Goal: Information Seeking & Learning: Learn about a topic

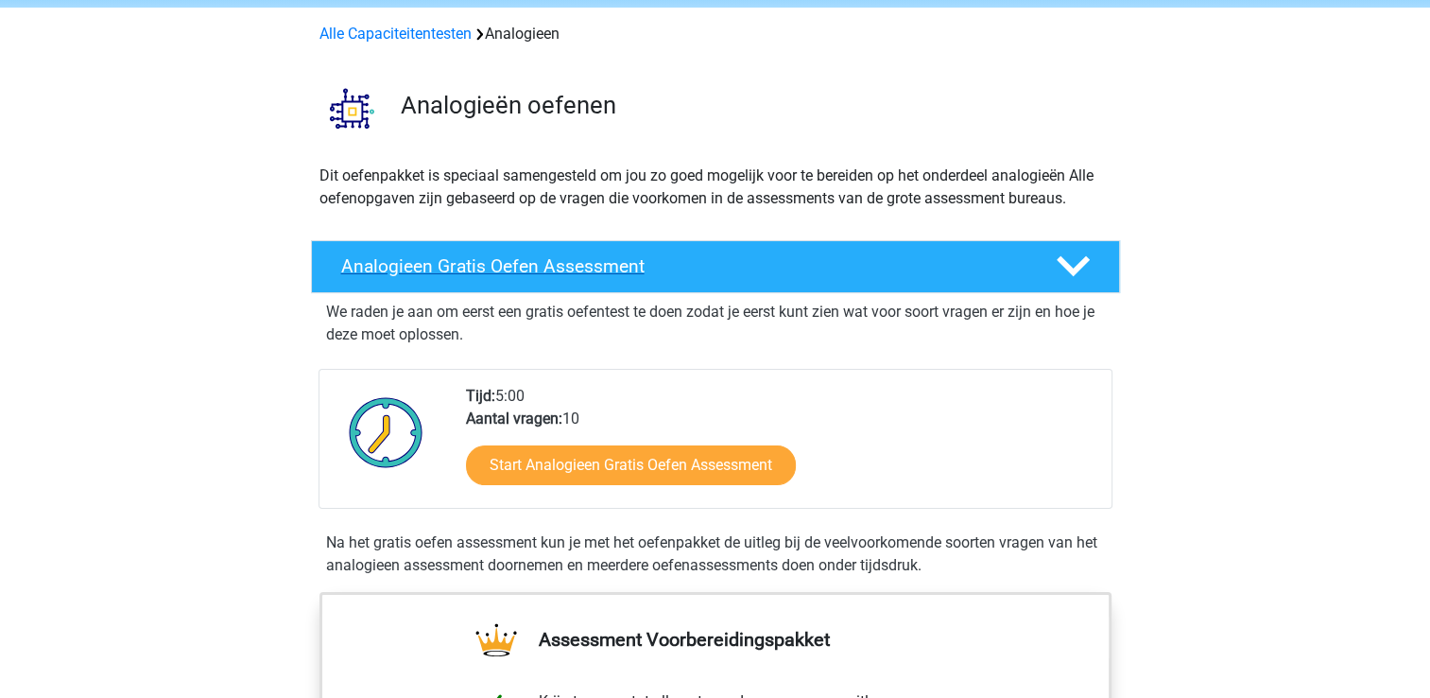
scroll to position [189, 0]
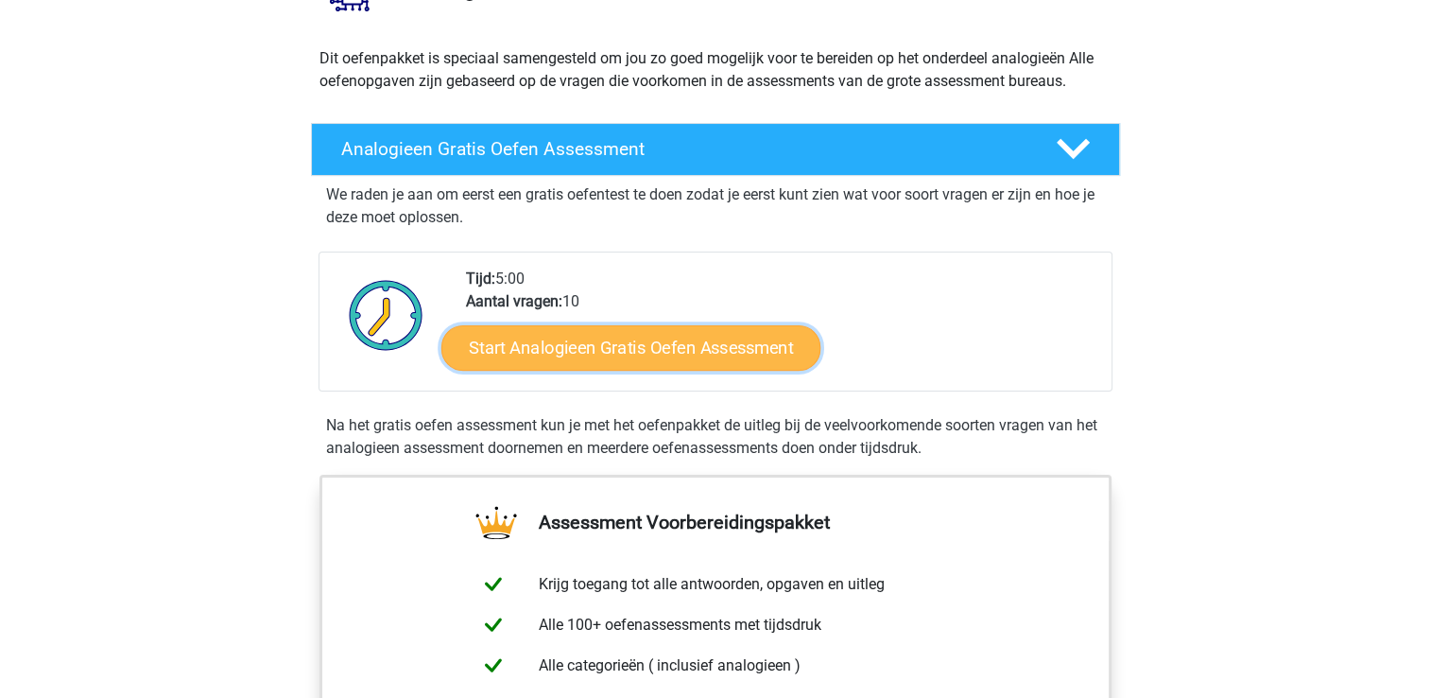
click at [688, 339] on link "Start Analogieen Gratis Oefen Assessment" at bounding box center [630, 346] width 379 height 45
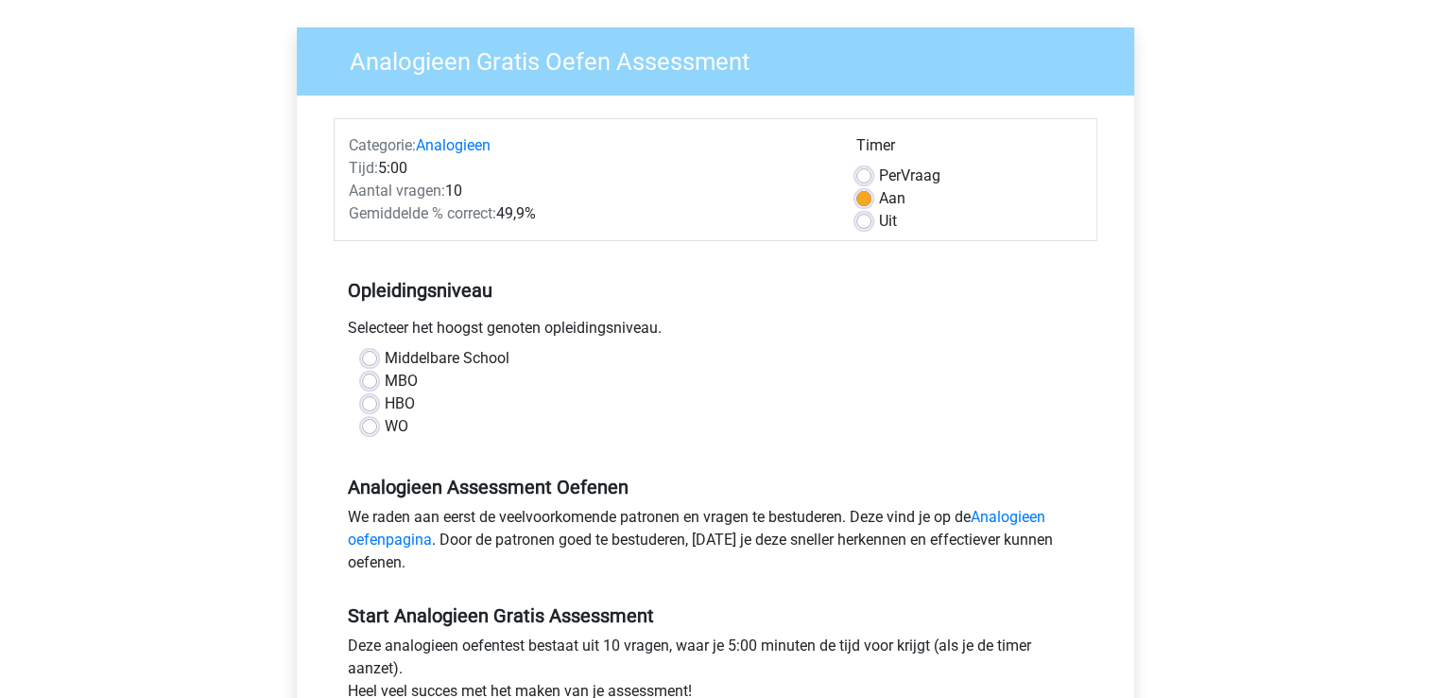
scroll to position [284, 0]
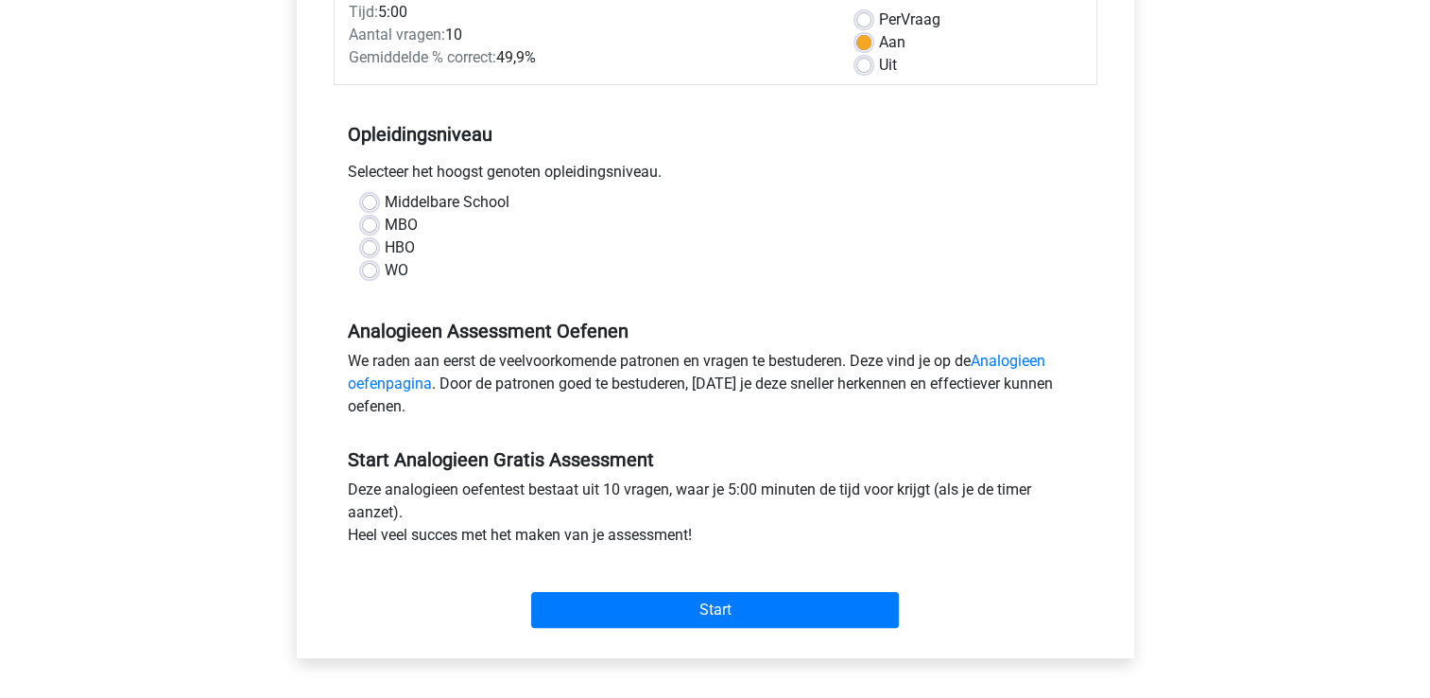
click at [385, 246] on label "HBO" at bounding box center [400, 247] width 30 height 23
click at [368, 246] on input "HBO" at bounding box center [369, 245] width 15 height 19
radio input "true"
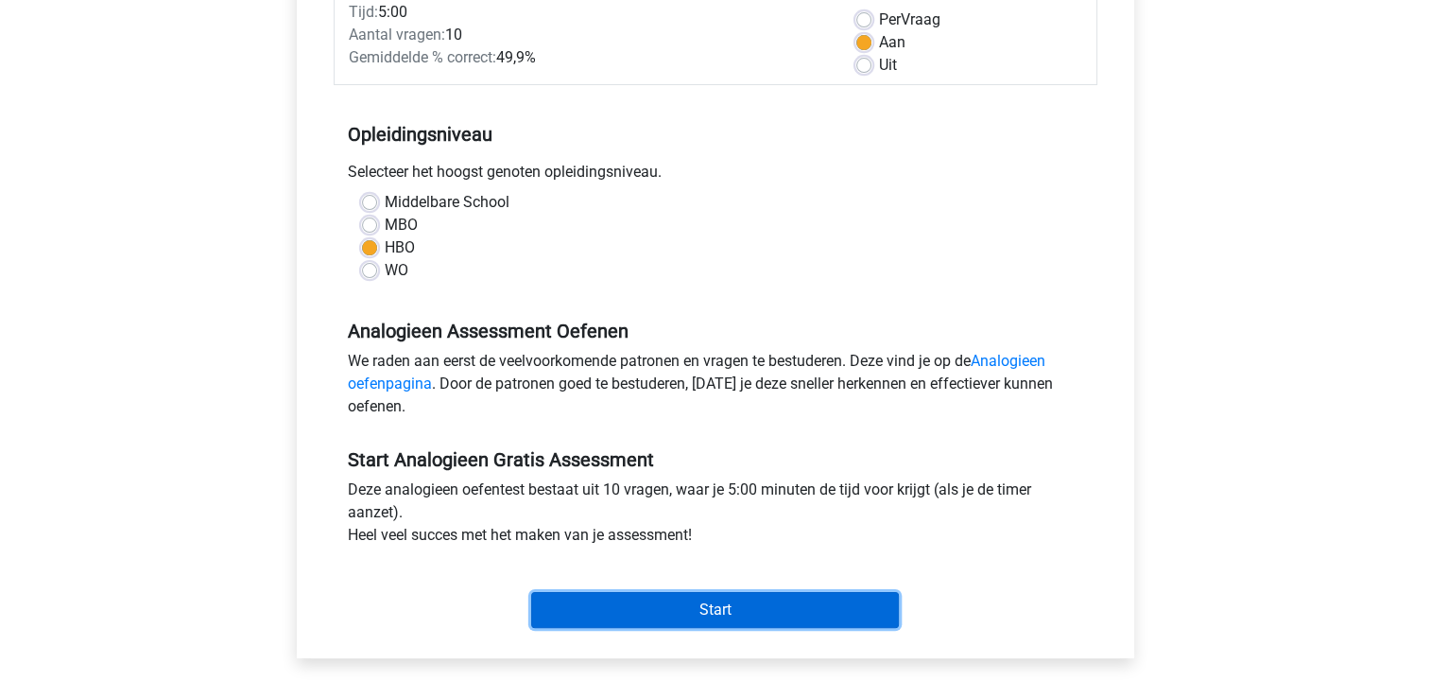
click at [693, 606] on input "Start" at bounding box center [715, 610] width 368 height 36
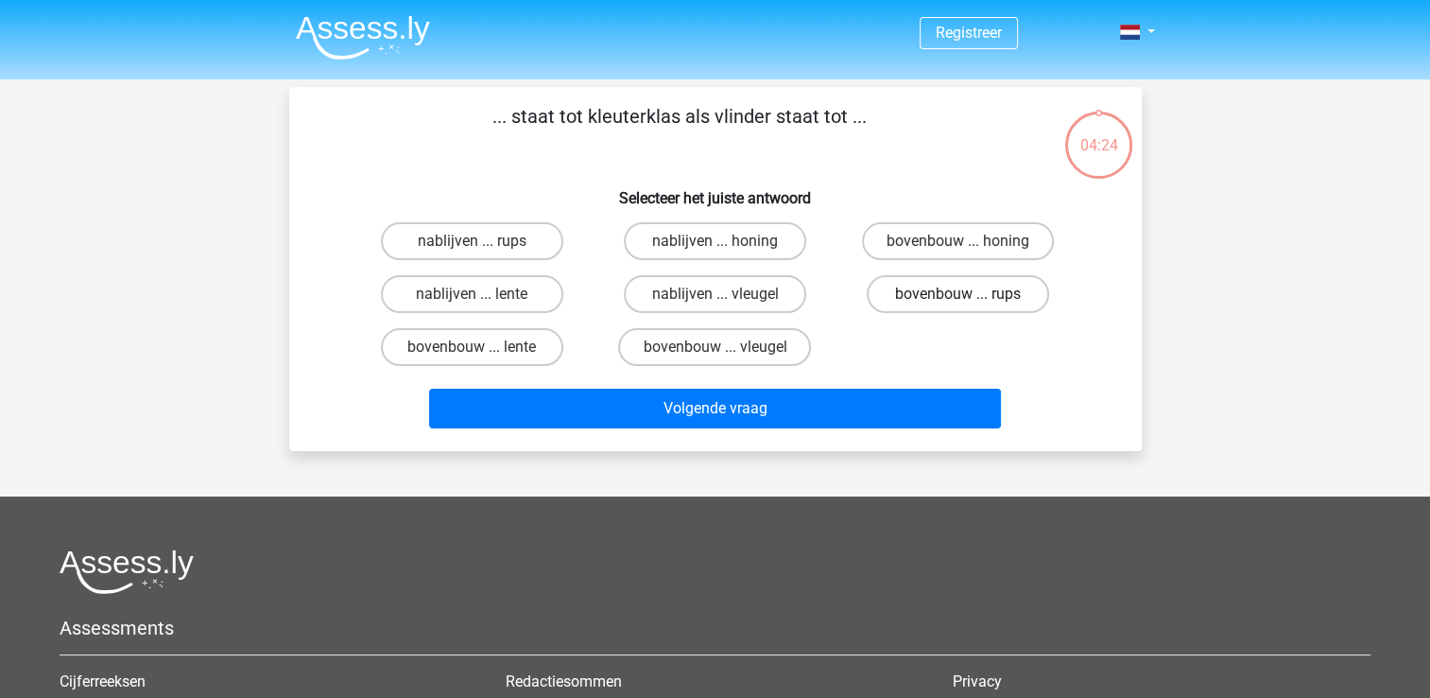
click at [936, 292] on label "bovenbouw ... rups" at bounding box center [958, 294] width 182 height 38
click at [959, 294] on input "bovenbouw ... rups" at bounding box center [965, 300] width 12 height 12
radio input "true"
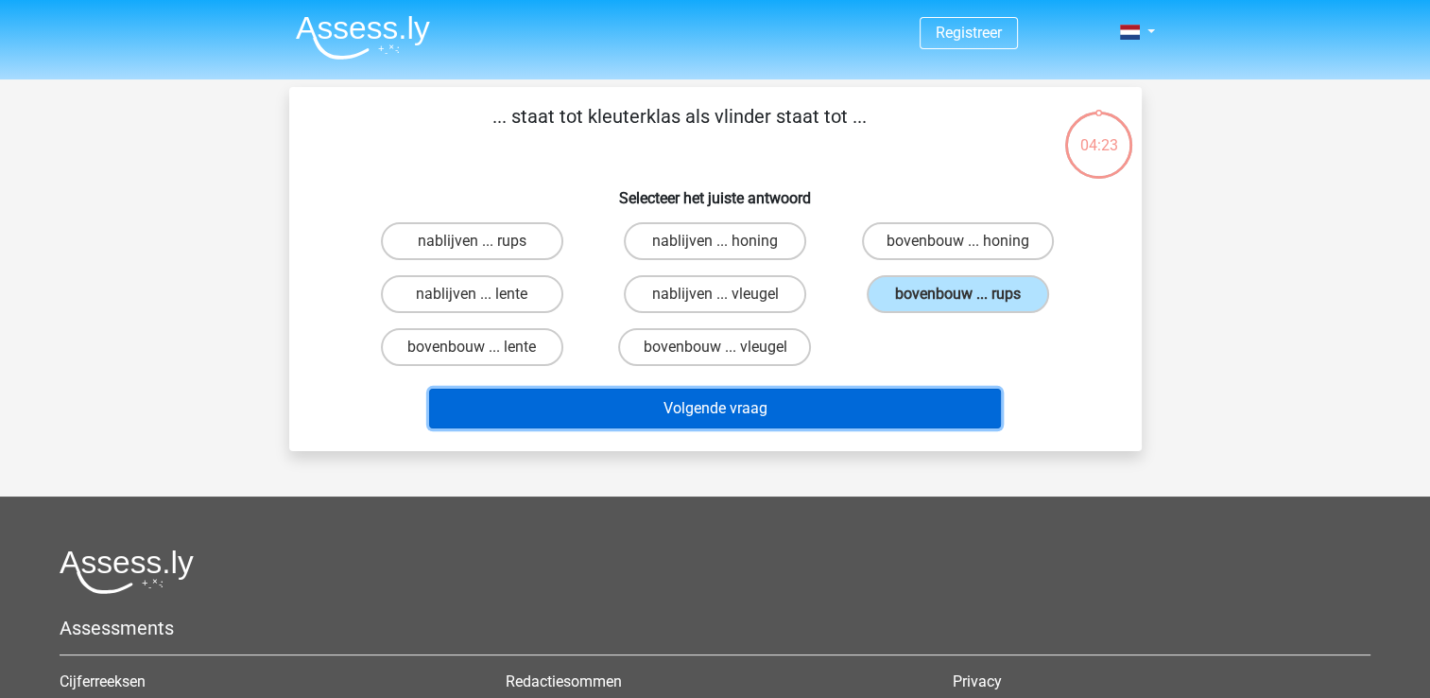
click at [751, 399] on button "Volgende vraag" at bounding box center [715, 409] width 572 height 40
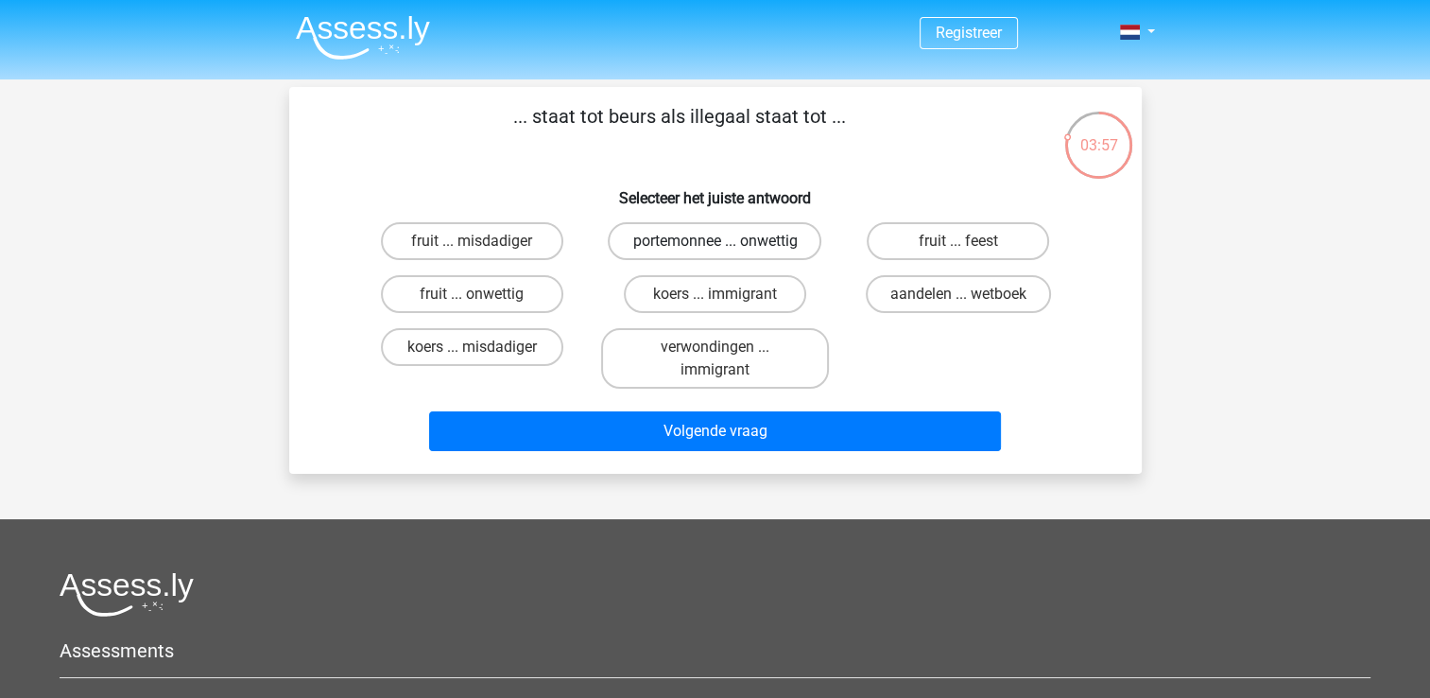
click at [715, 258] on label "portemonnee ... onwettig" at bounding box center [715, 241] width 214 height 38
click at [715, 253] on input "portemonnee ... onwettig" at bounding box center [721, 247] width 12 height 12
radio input "true"
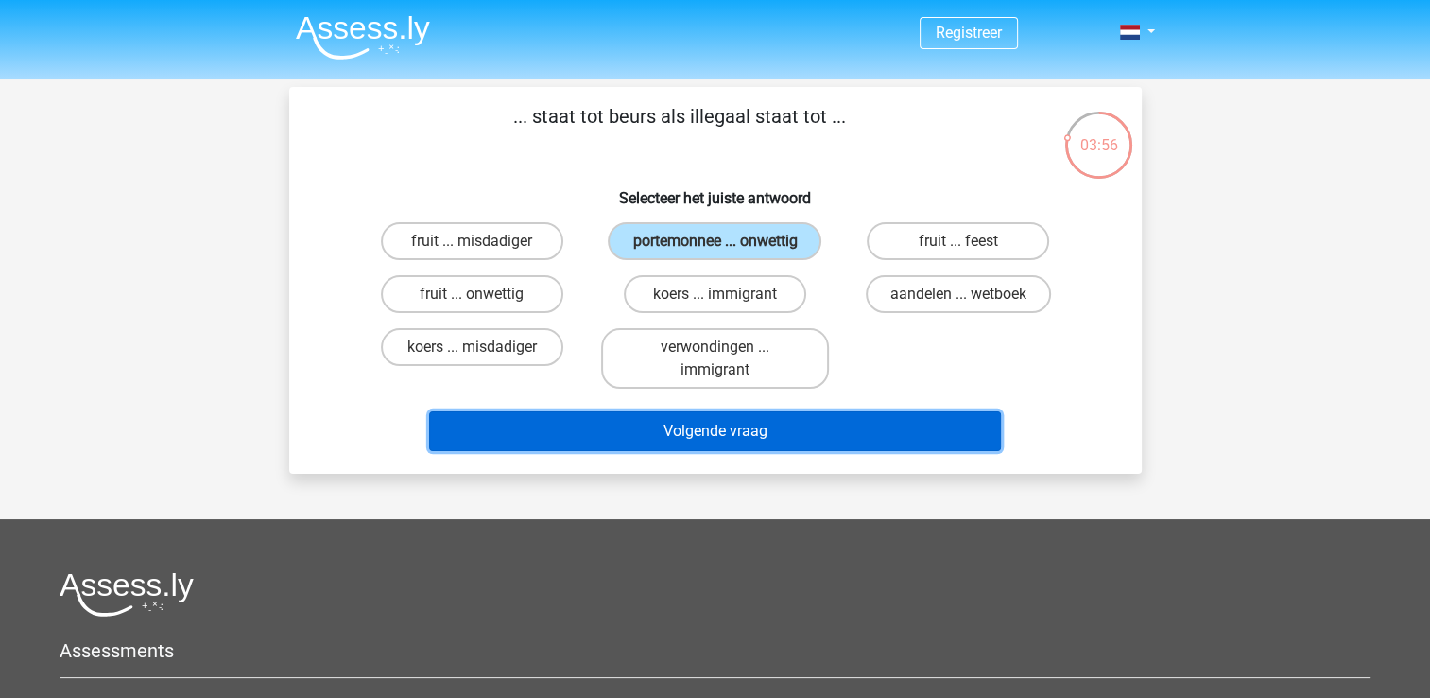
click at [721, 424] on button "Volgende vraag" at bounding box center [715, 431] width 572 height 40
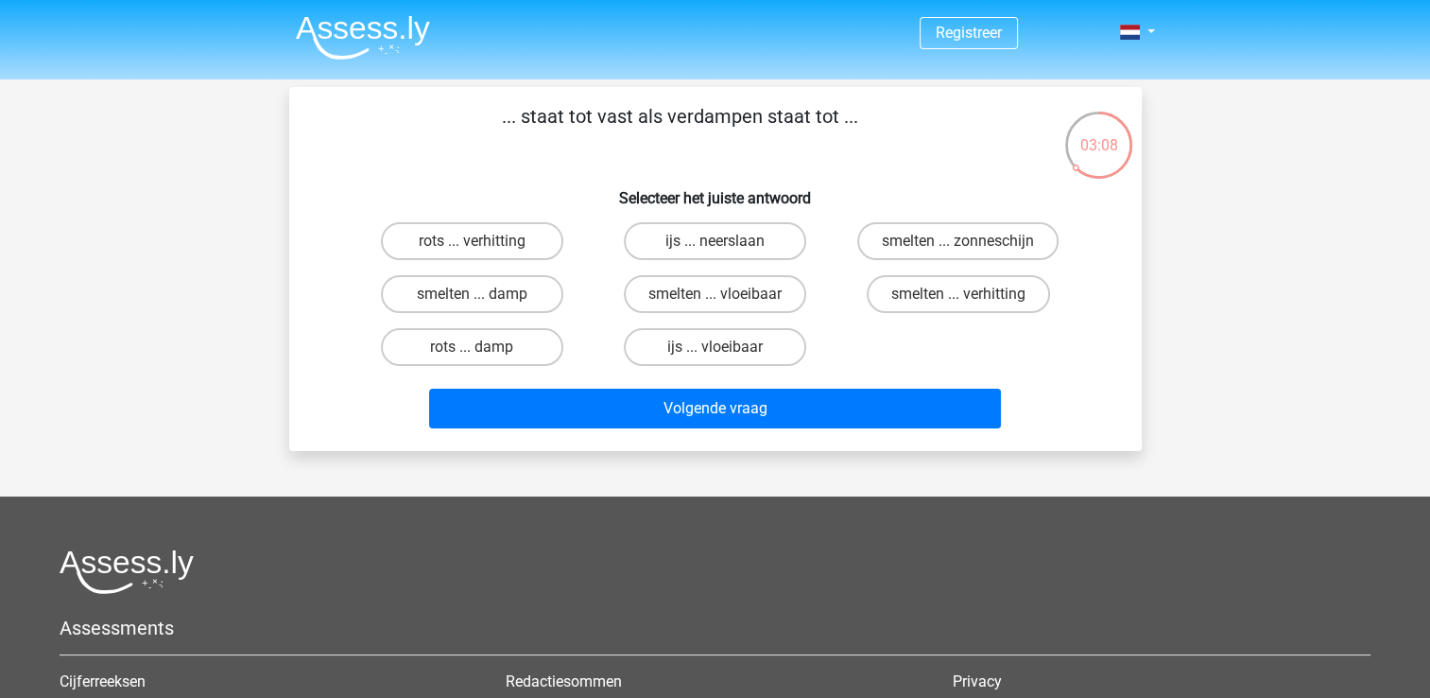
click at [960, 300] on input "smelten ... verhitting" at bounding box center [965, 300] width 12 height 12
radio input "true"
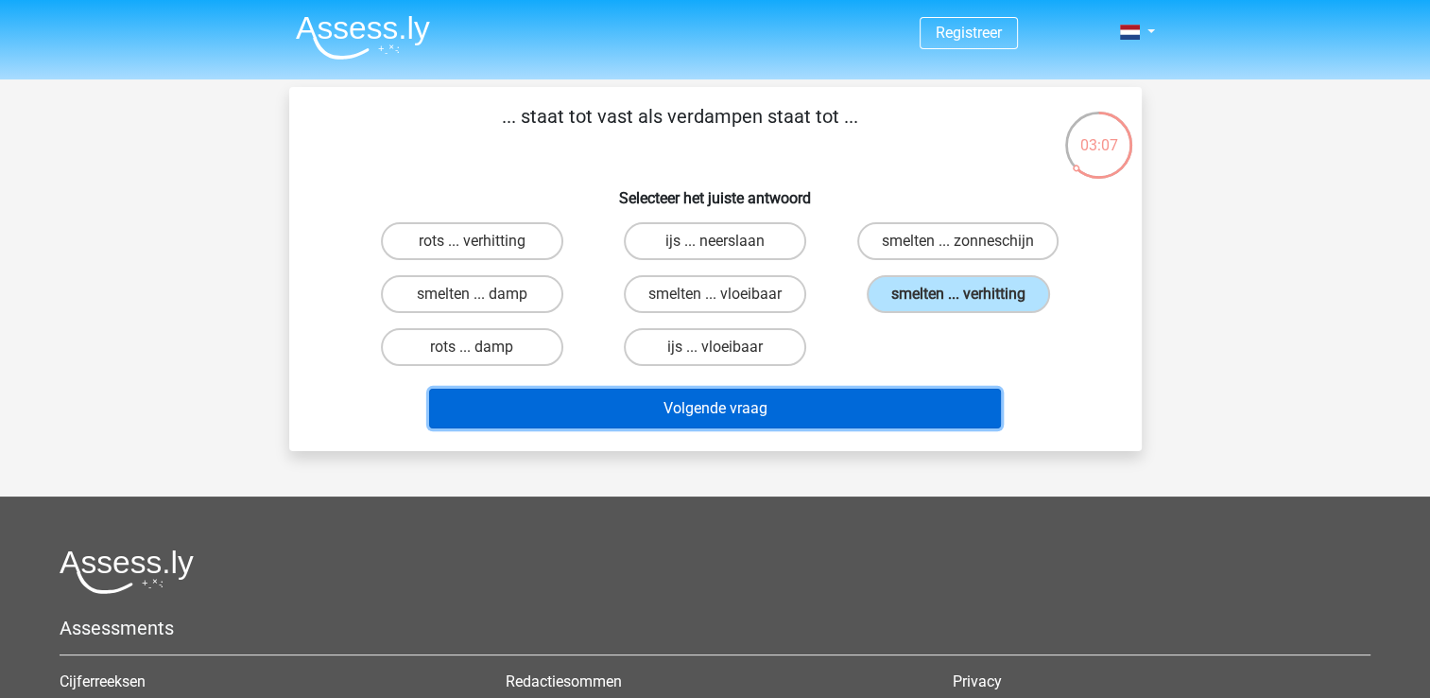
click at [744, 394] on button "Volgende vraag" at bounding box center [715, 409] width 572 height 40
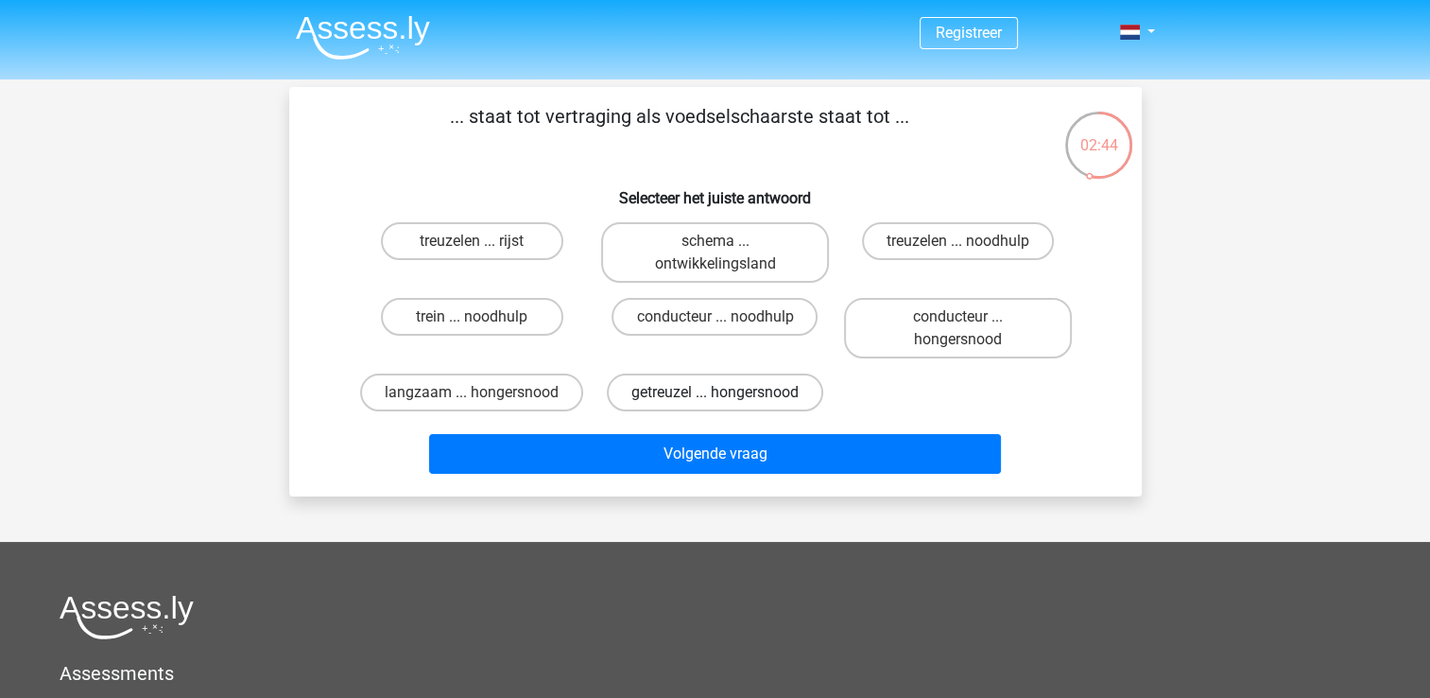
click at [718, 384] on label "getreuzel ... hongersnood" at bounding box center [715, 392] width 216 height 38
click at [718, 392] on input "getreuzel ... hongersnood" at bounding box center [721, 398] width 12 height 12
radio input "true"
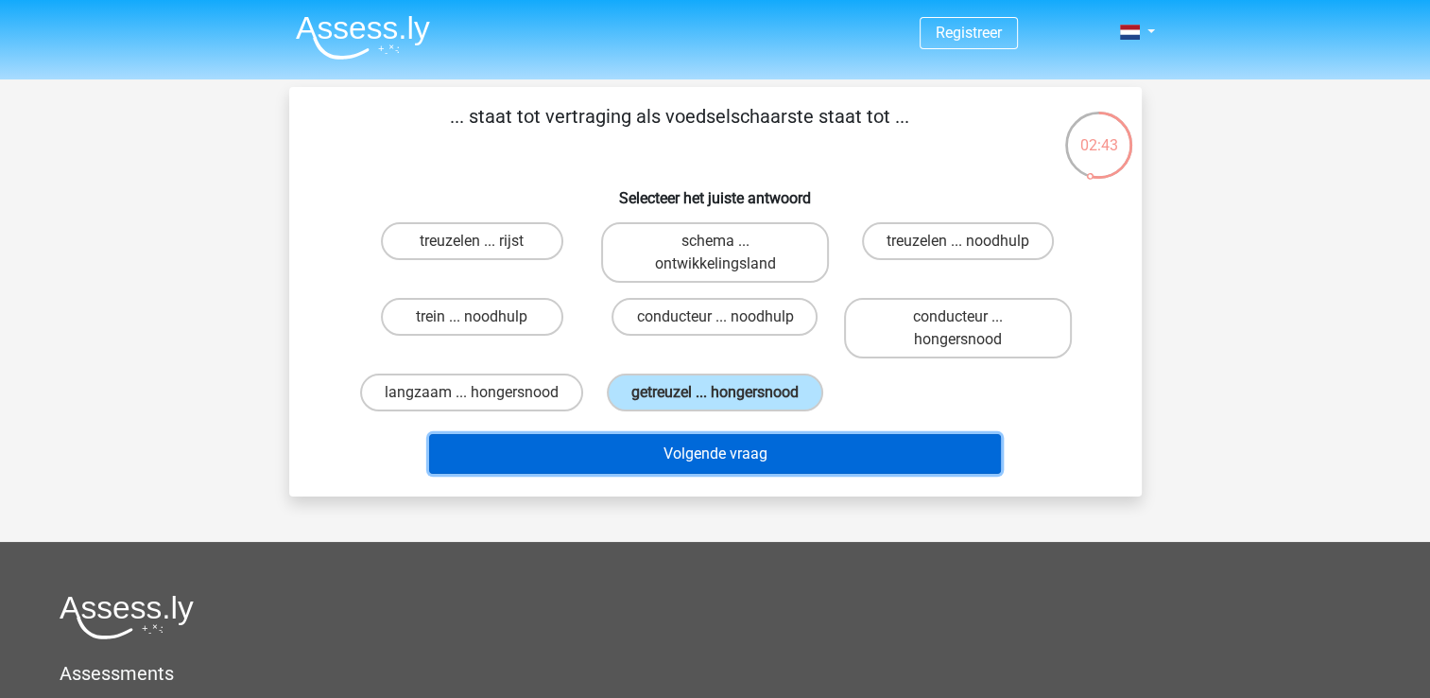
click at [720, 452] on button "Volgende vraag" at bounding box center [715, 454] width 572 height 40
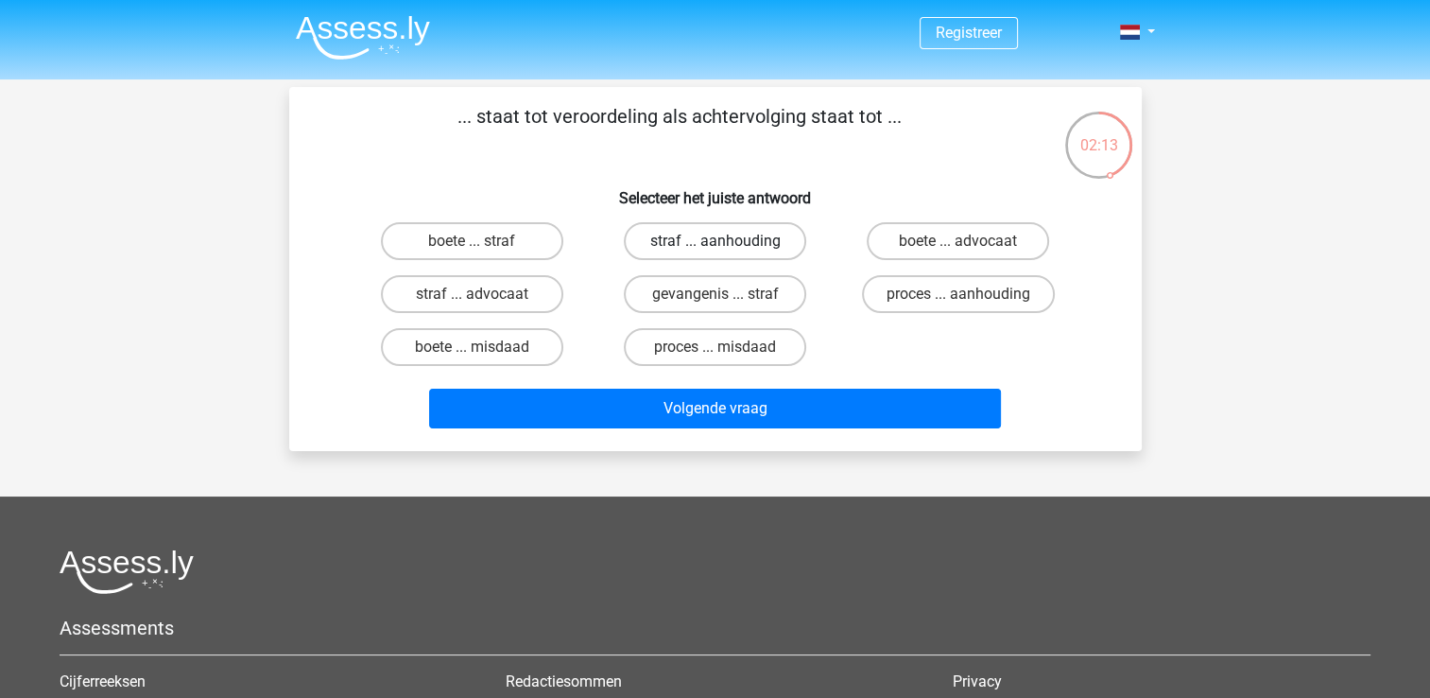
click at [701, 238] on label "straf ... aanhouding" at bounding box center [715, 241] width 182 height 38
click at [715, 241] on input "straf ... aanhouding" at bounding box center [721, 247] width 12 height 12
radio input "true"
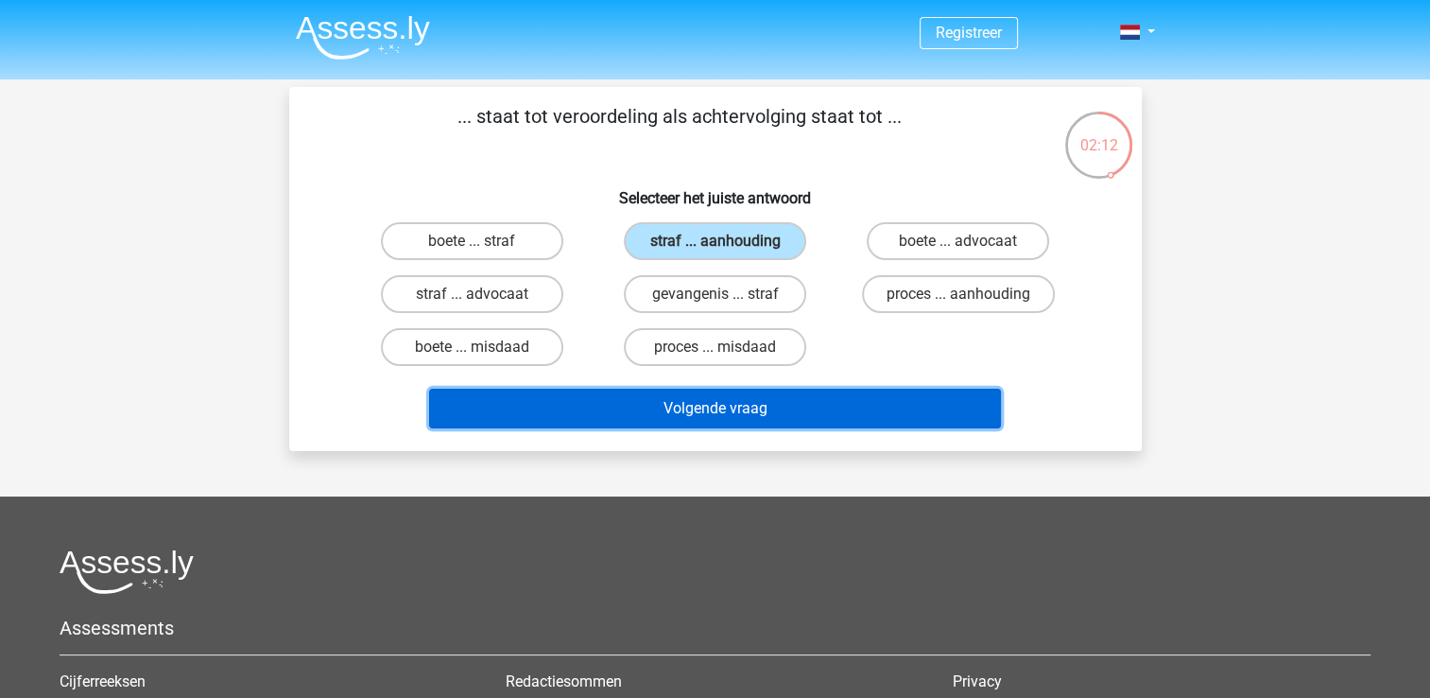
click at [718, 398] on button "Volgende vraag" at bounding box center [715, 409] width 572 height 40
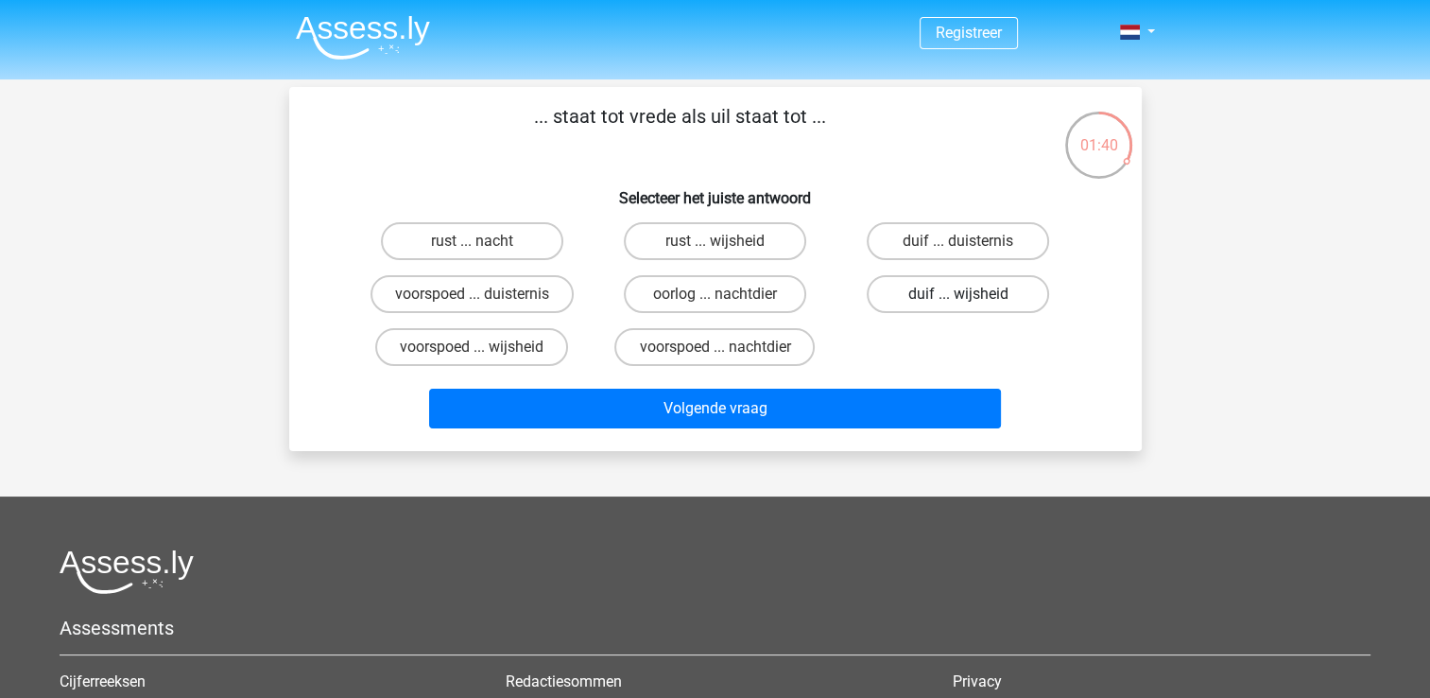
click at [949, 288] on label "duif ... wijsheid" at bounding box center [958, 294] width 182 height 38
click at [959, 294] on input "duif ... wijsheid" at bounding box center [965, 300] width 12 height 12
radio input "true"
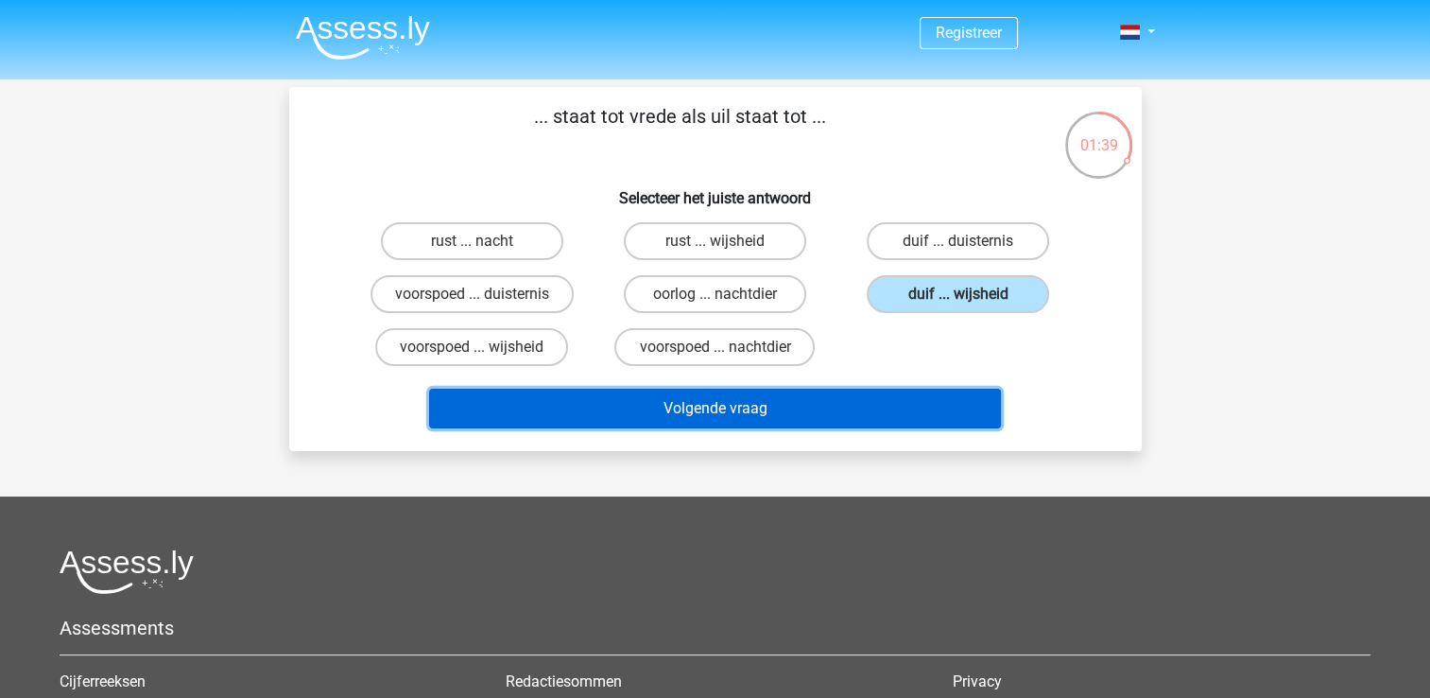
click at [745, 392] on button "Volgende vraag" at bounding box center [715, 409] width 572 height 40
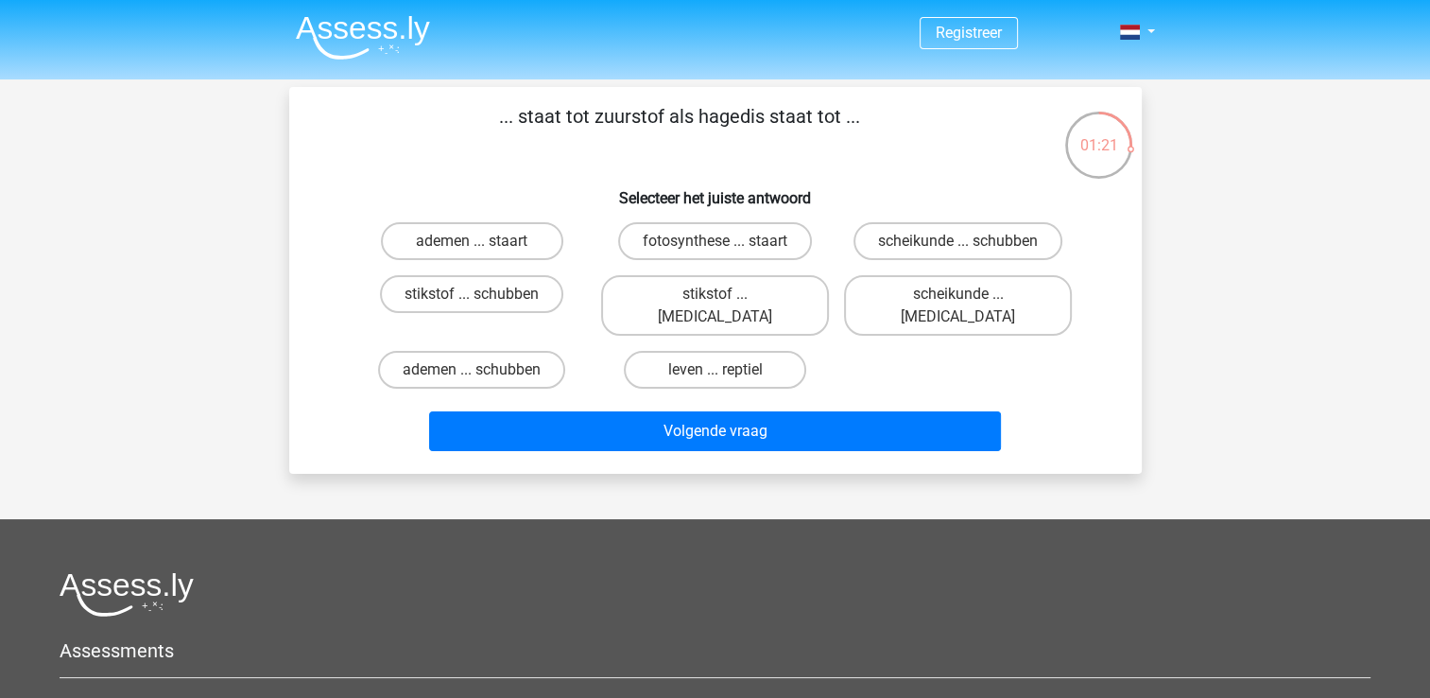
click at [723, 370] on input "leven ... reptiel" at bounding box center [721, 376] width 12 height 12
radio input "true"
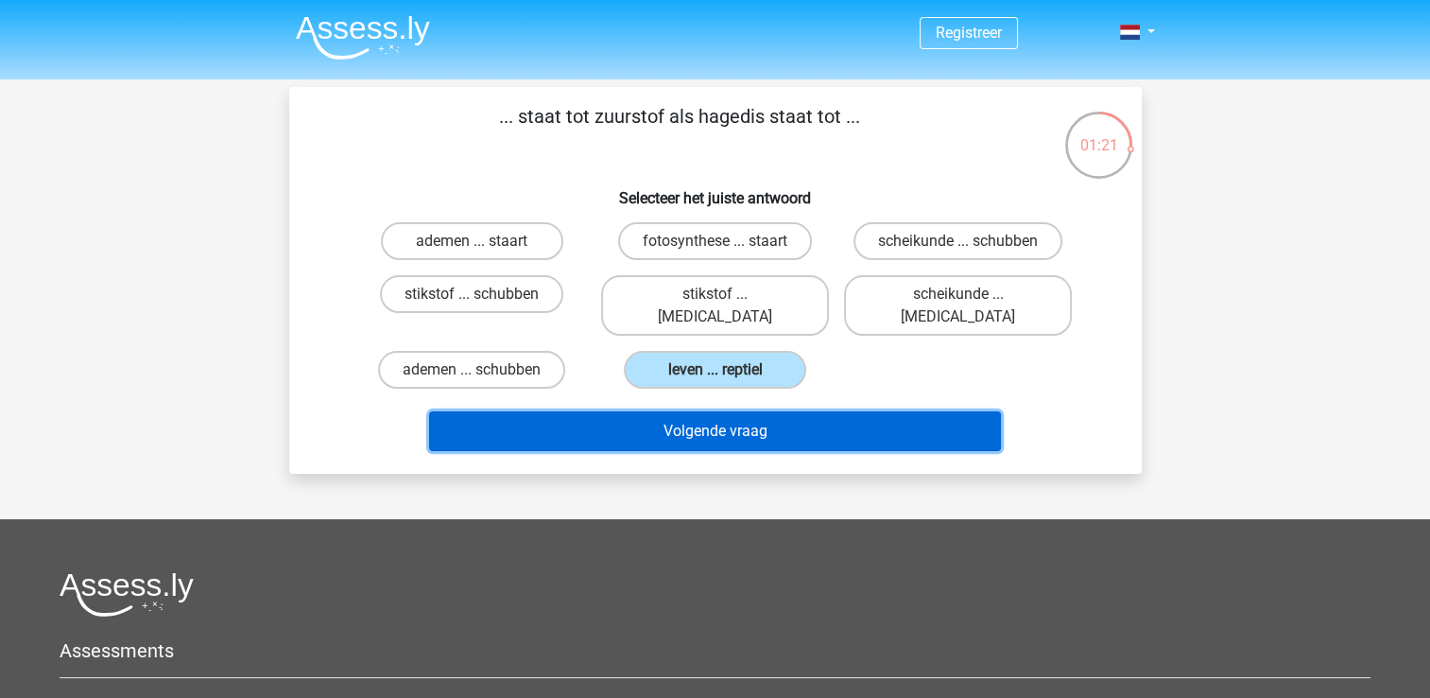
click at [731, 411] on button "Volgende vraag" at bounding box center [715, 431] width 572 height 40
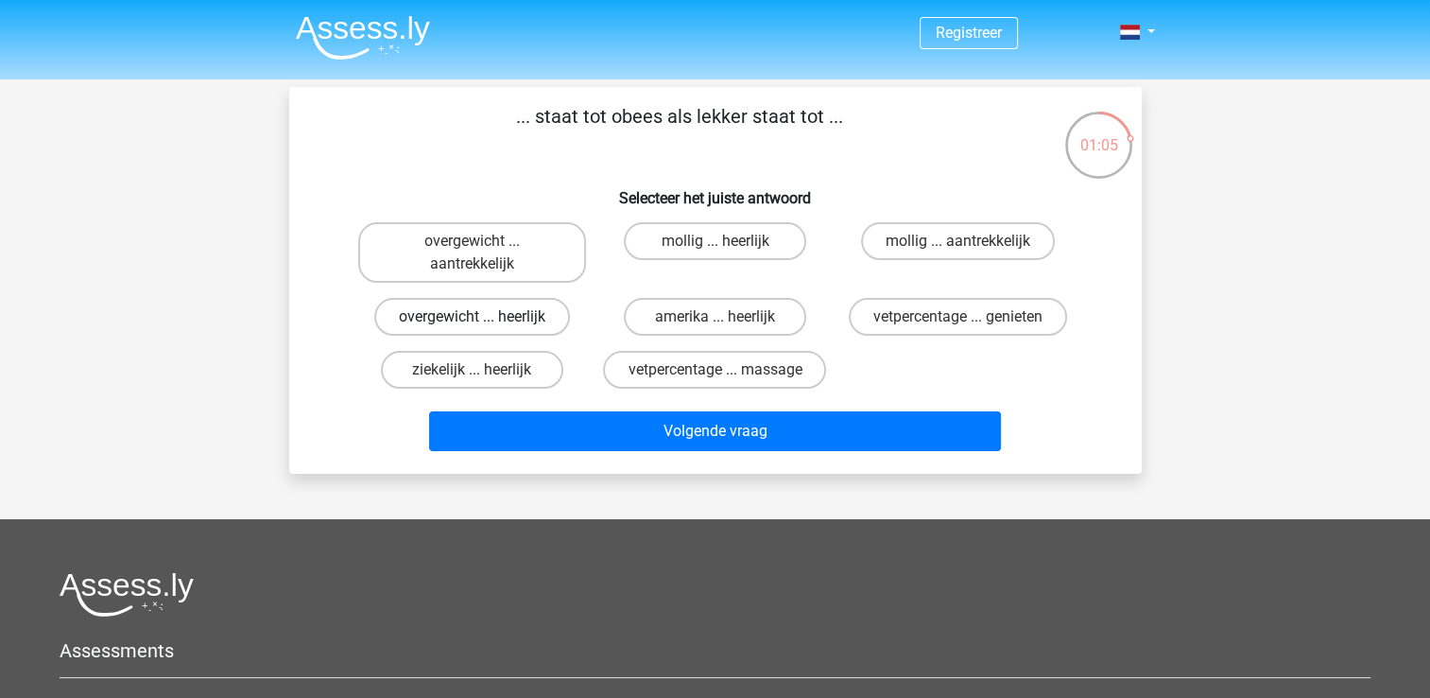
click at [476, 311] on label "overgewicht ... heerlijk" at bounding box center [472, 317] width 196 height 38
click at [476, 317] on input "overgewicht ... heerlijk" at bounding box center [478, 323] width 12 height 12
radio input "true"
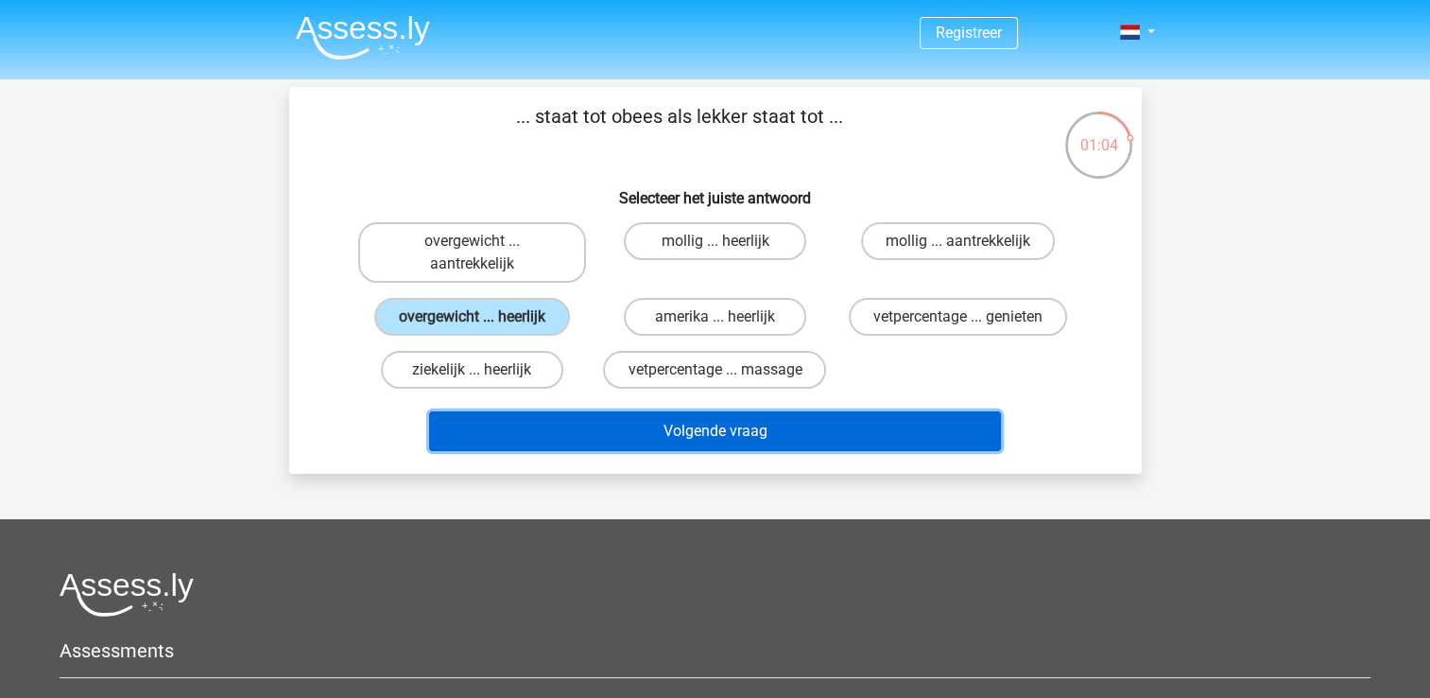
click at [692, 427] on button "Volgende vraag" at bounding box center [715, 431] width 572 height 40
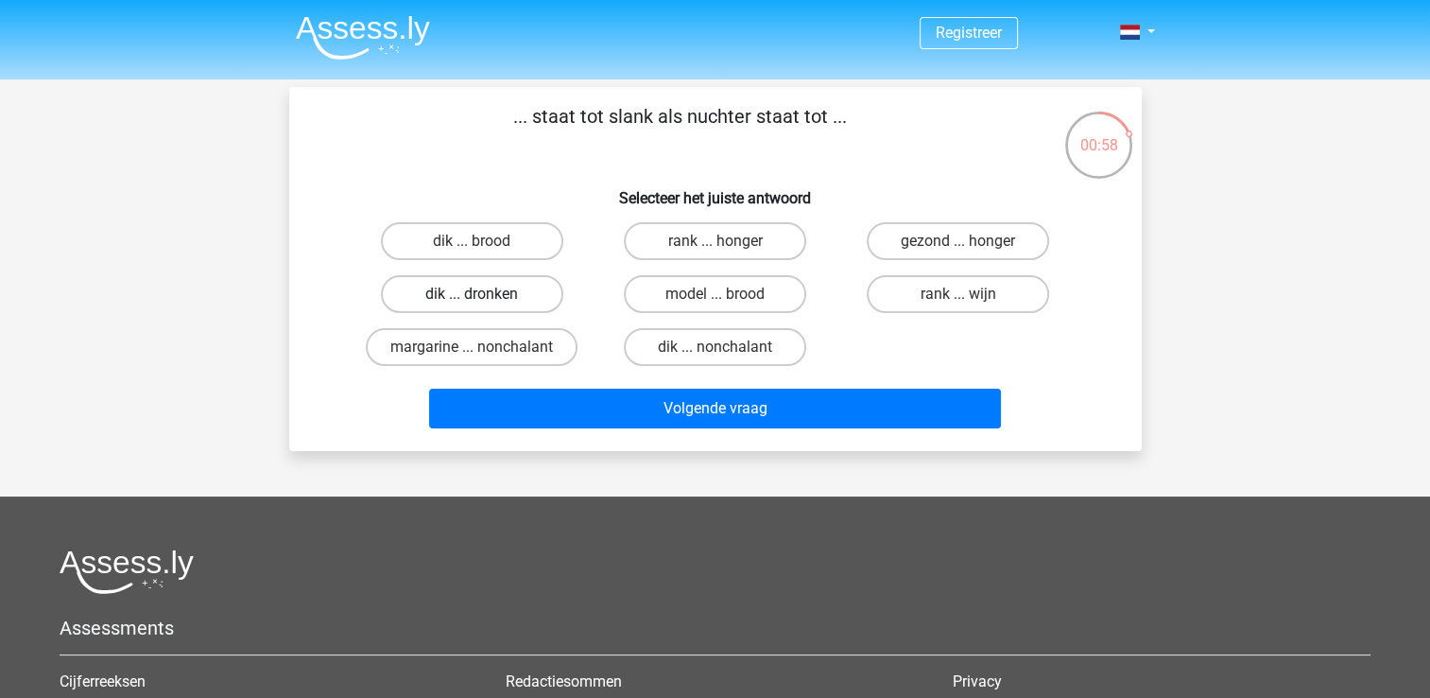
click at [468, 294] on label "dik ... dronken" at bounding box center [472, 294] width 182 height 38
click at [472, 294] on input "dik ... dronken" at bounding box center [478, 300] width 12 height 12
radio input "true"
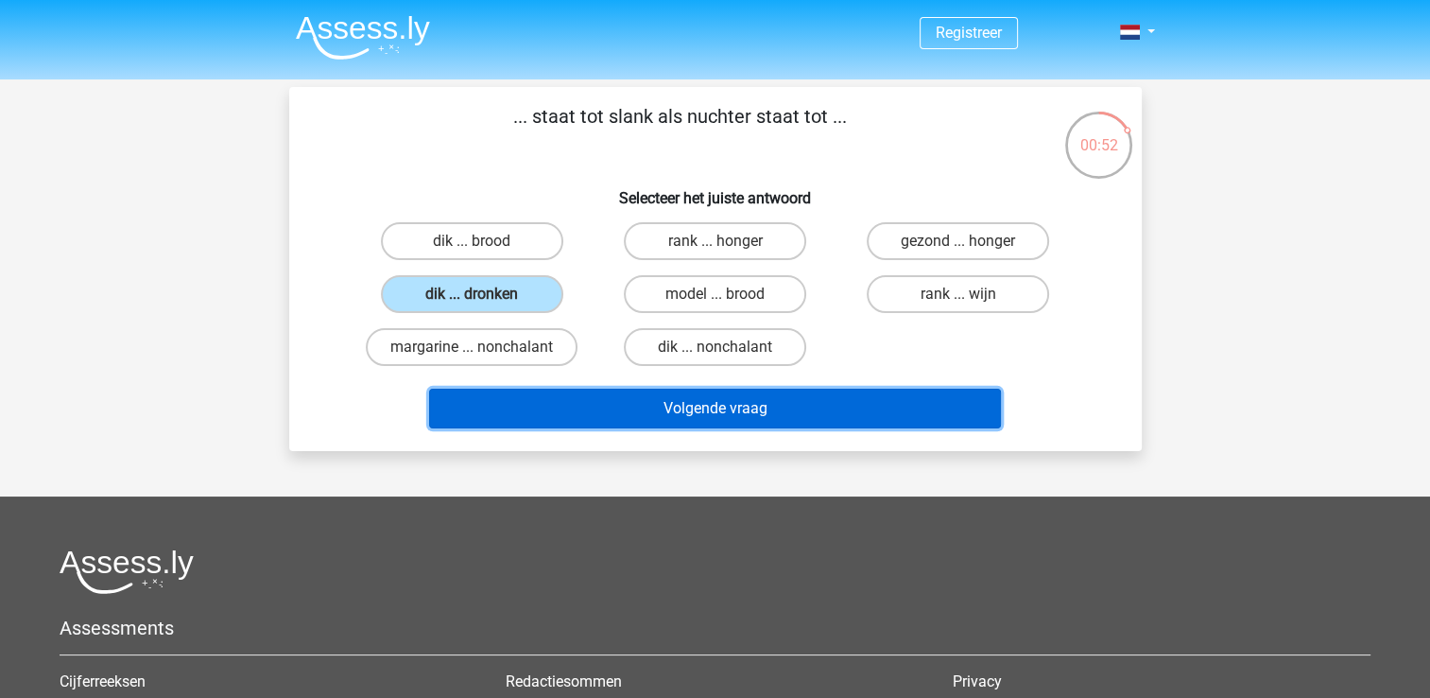
click at [709, 397] on button "Volgende vraag" at bounding box center [715, 409] width 572 height 40
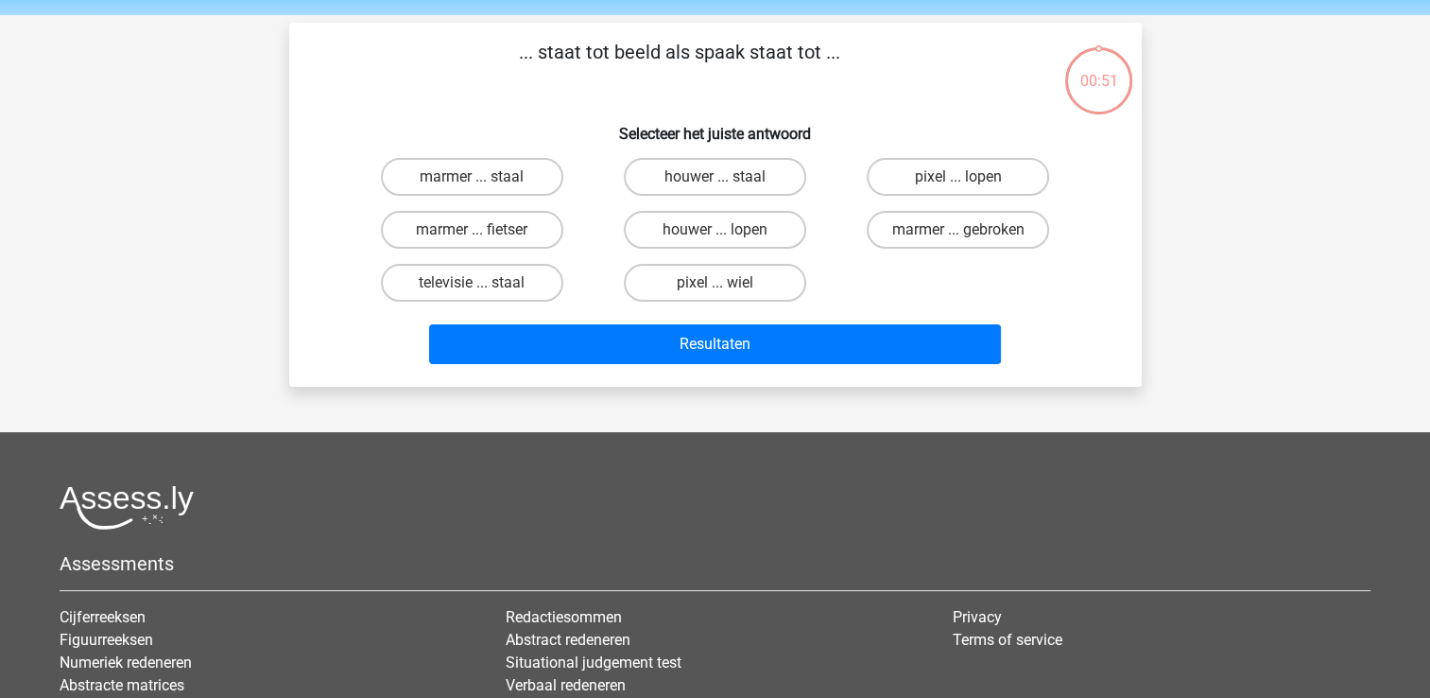
scroll to position [87, 0]
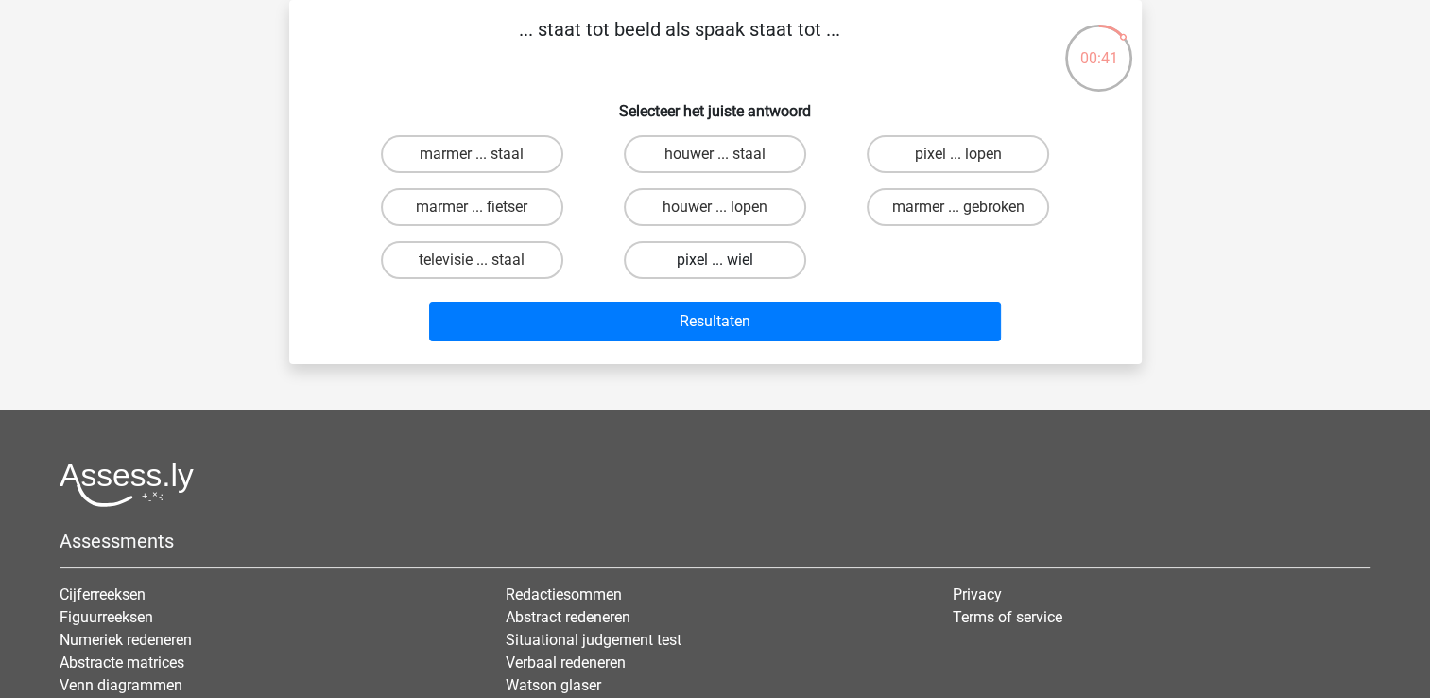
click at [711, 256] on label "pixel ... wiel" at bounding box center [715, 260] width 182 height 38
click at [715, 260] on input "pixel ... wiel" at bounding box center [721, 266] width 12 height 12
radio input "true"
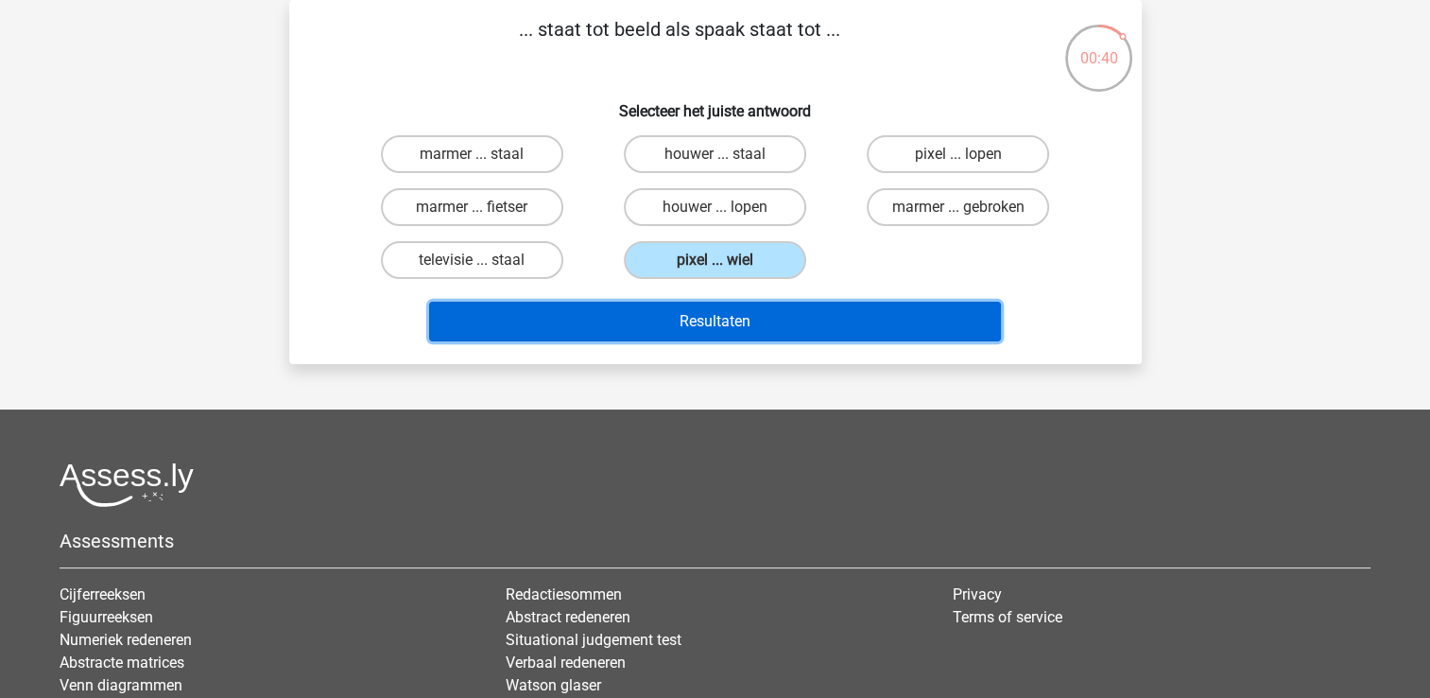
click at [722, 312] on button "Resultaten" at bounding box center [715, 322] width 572 height 40
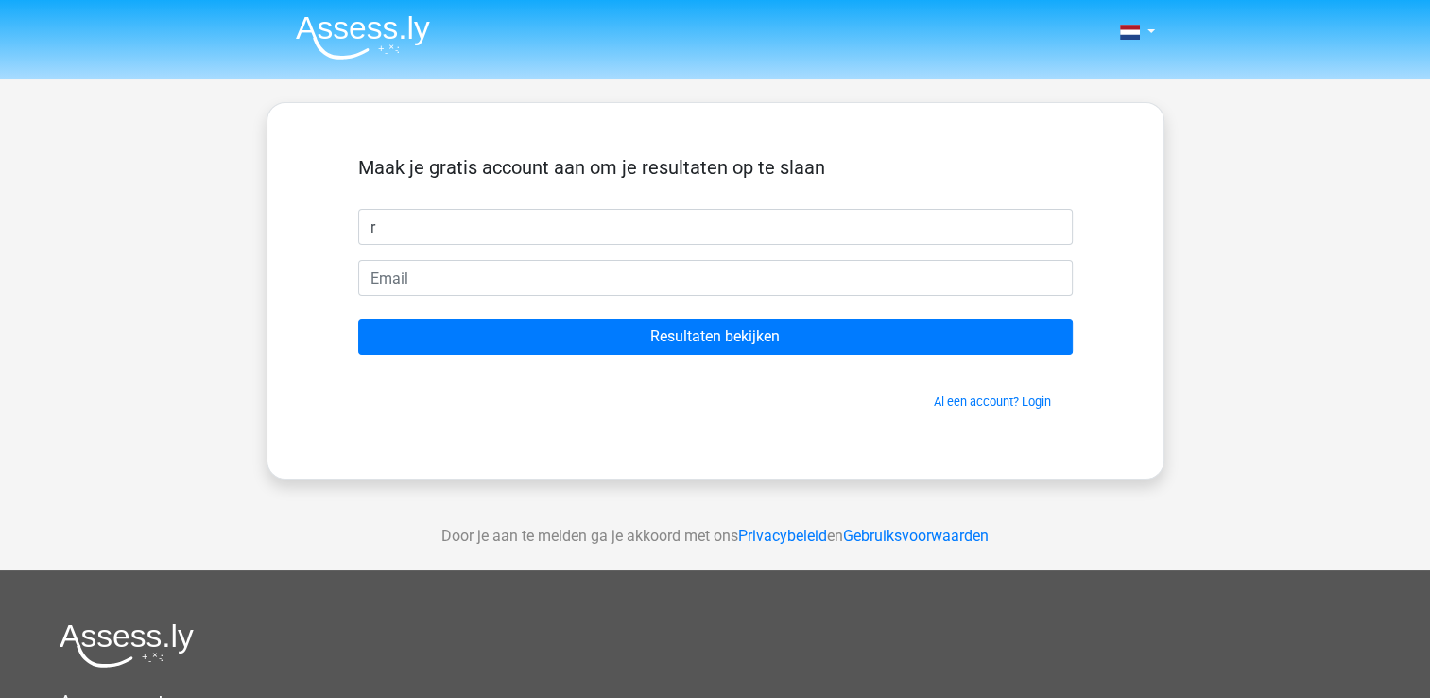
type input "Rick"
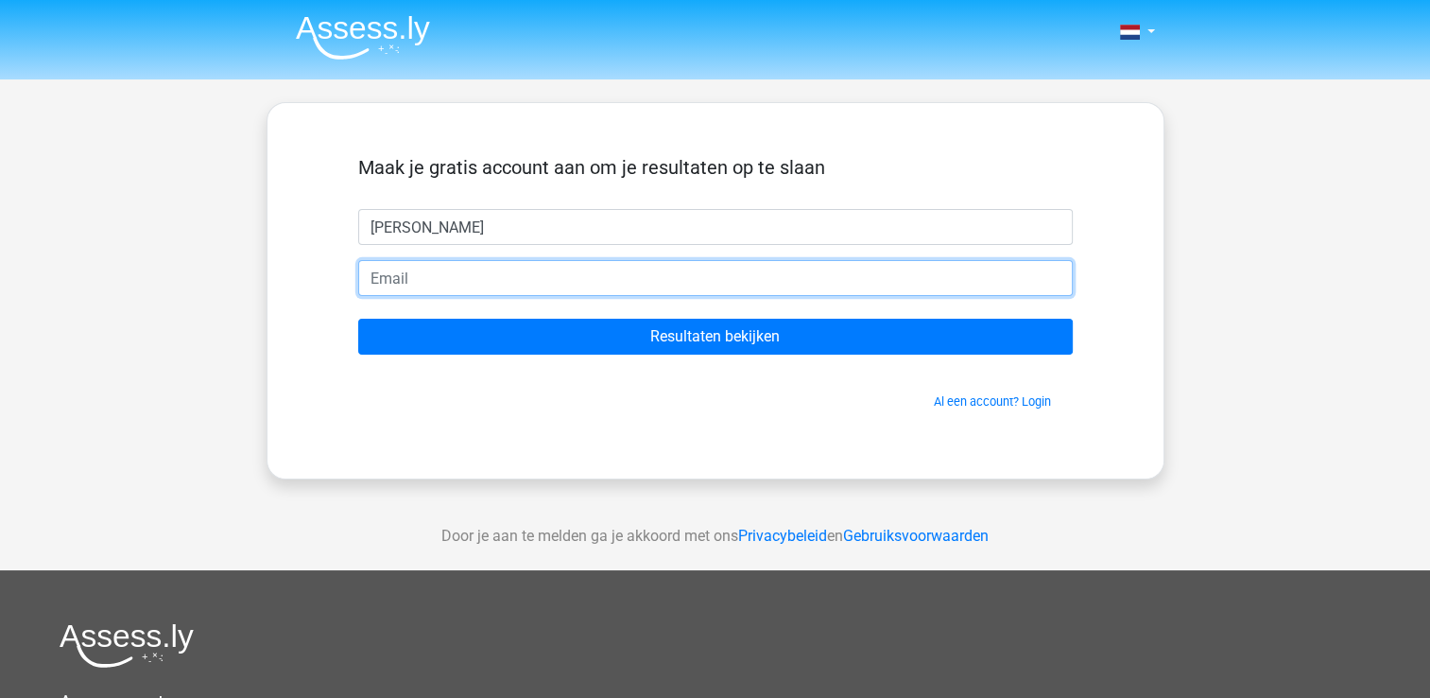
type input "baar.rick@gmail.com"
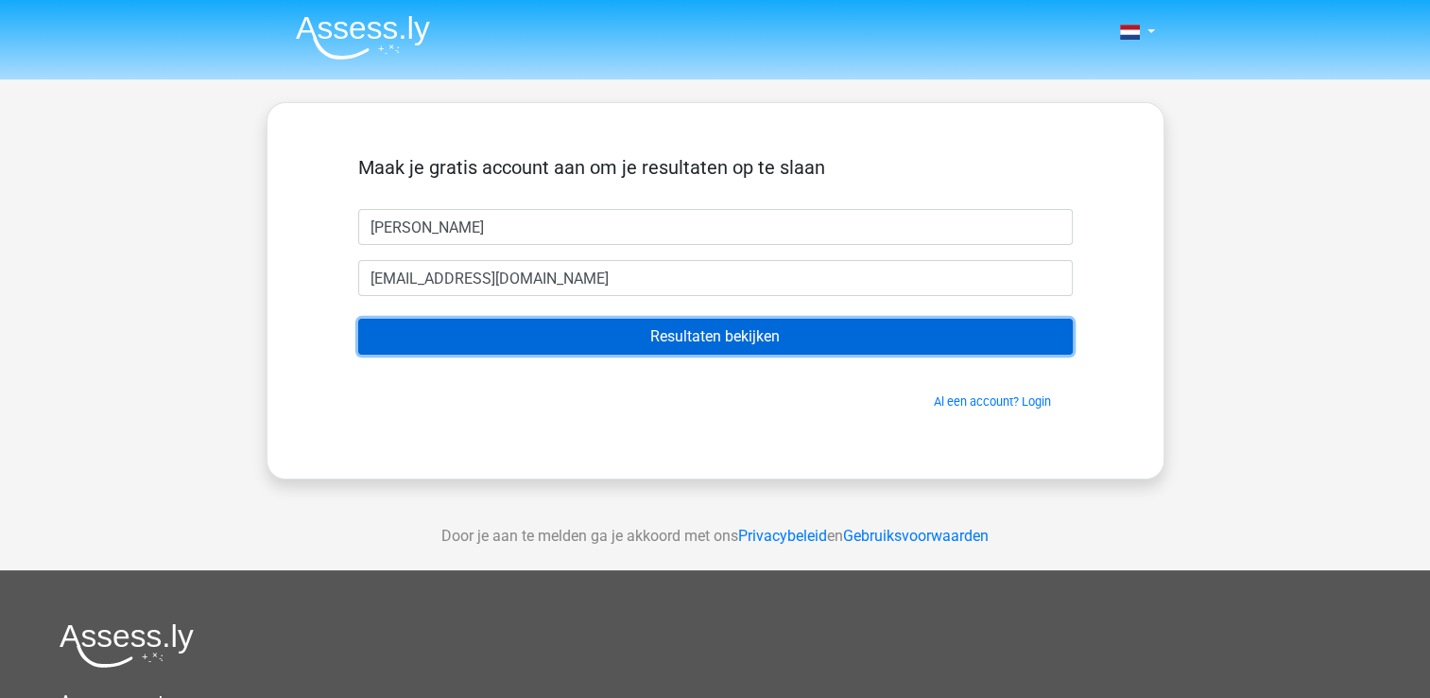
click at [708, 329] on input "Resultaten bekijken" at bounding box center [715, 337] width 715 height 36
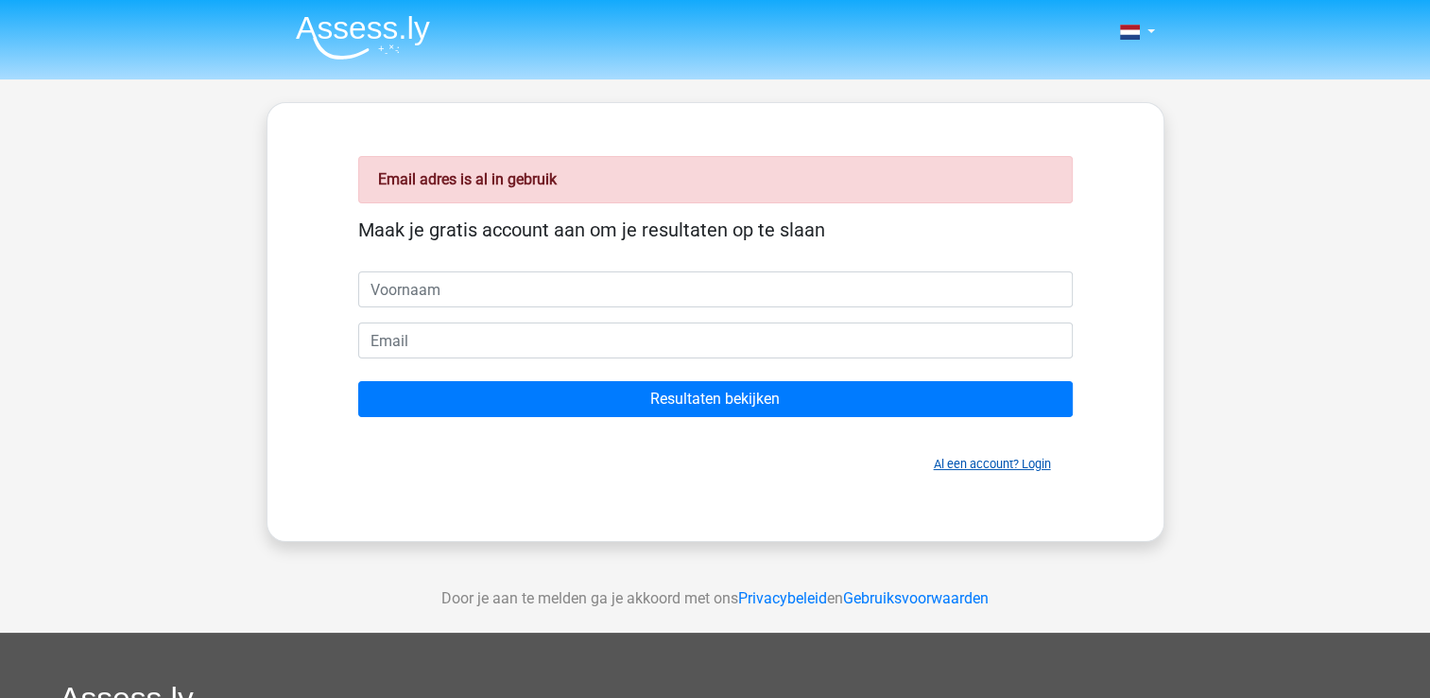
click at [1045, 464] on link "Al een account? Login" at bounding box center [992, 464] width 117 height 14
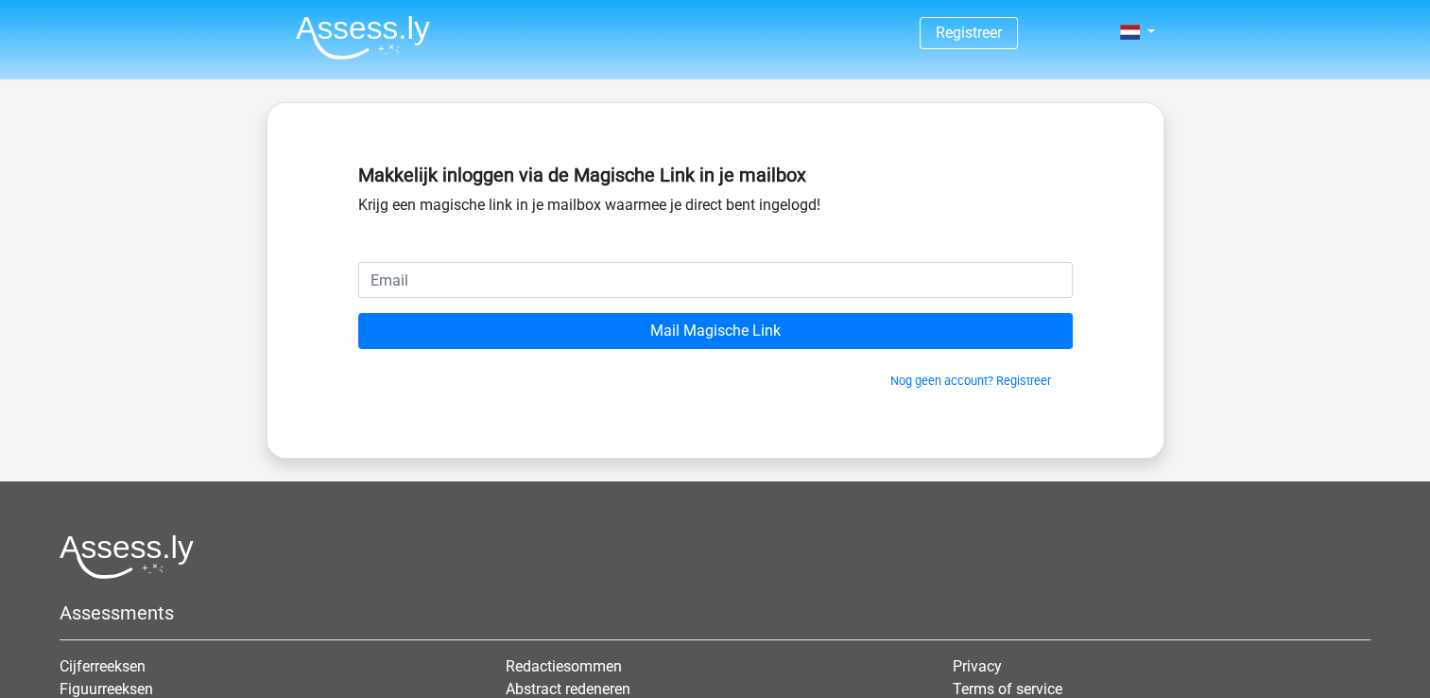
click at [374, 276] on input "email" at bounding box center [715, 280] width 715 height 36
type input "baar.rick@gmail.com"
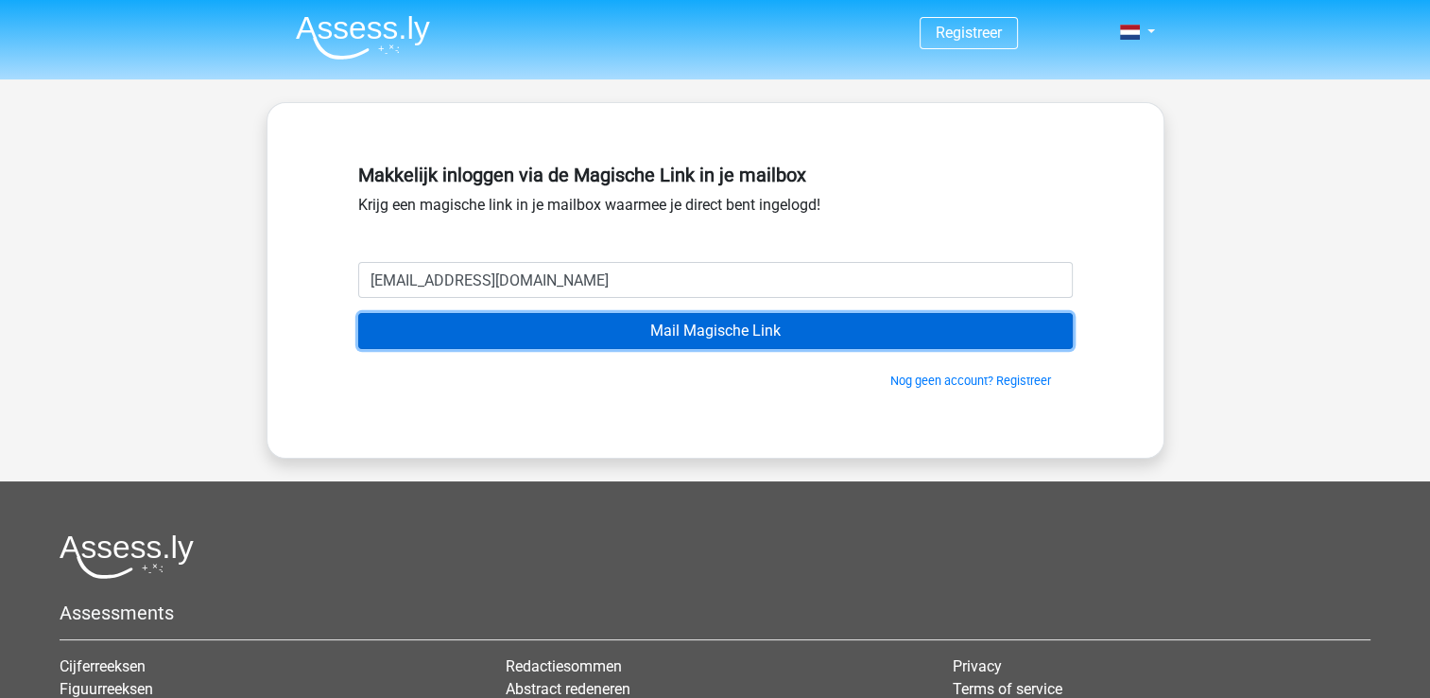
click at [711, 335] on input "Mail Magische Link" at bounding box center [715, 331] width 715 height 36
